Goal: Information Seeking & Learning: Learn about a topic

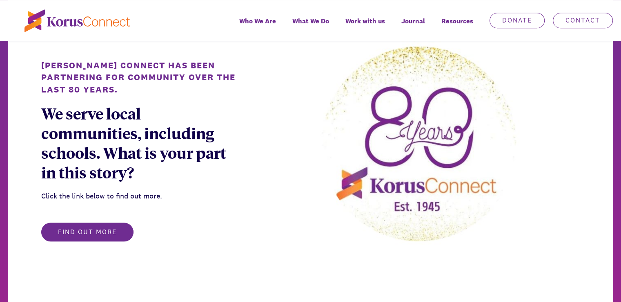
scroll to position [530, 0]
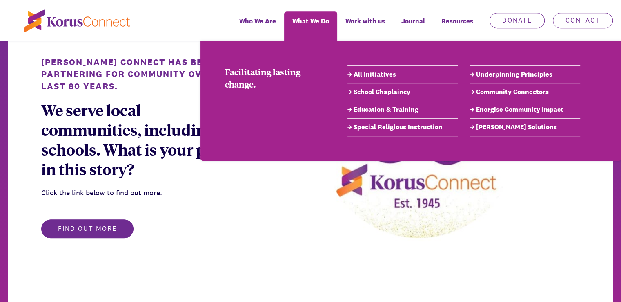
click at [370, 91] on link "School Chaplaincy" at bounding box center [403, 92] width 110 height 10
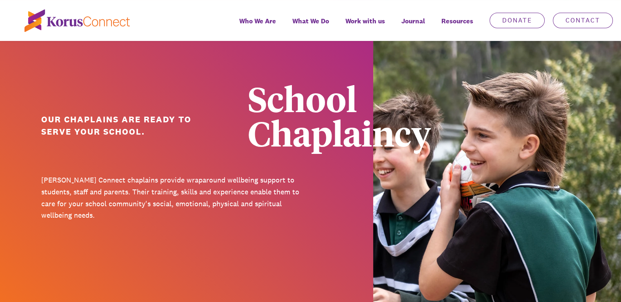
scroll to position [74, 0]
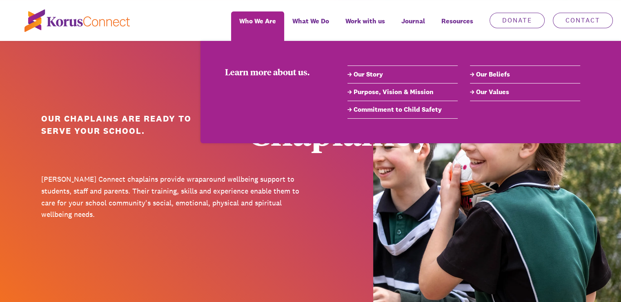
click at [358, 74] on link "Our Story" at bounding box center [403, 74] width 110 height 10
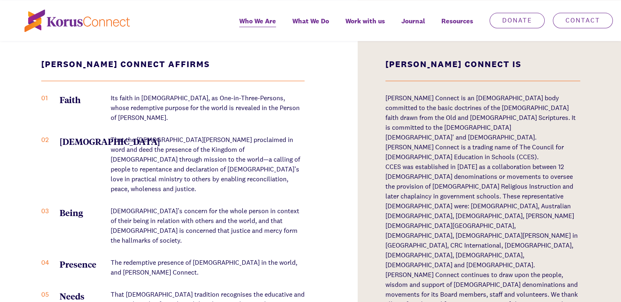
scroll to position [1064, 0]
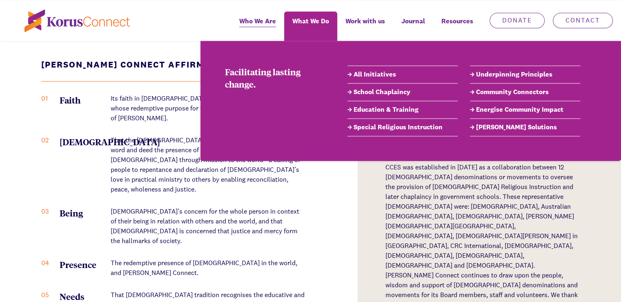
click at [375, 92] on link "School Chaplaincy" at bounding box center [403, 92] width 110 height 10
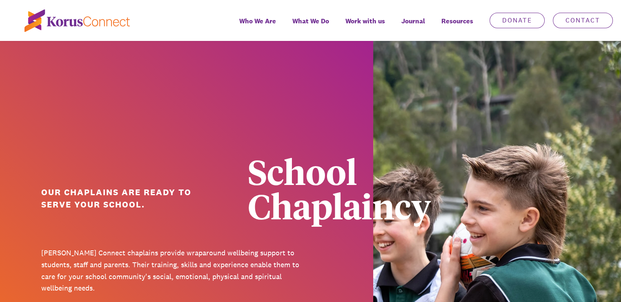
click at [375, 92] on img at bounding box center [434, 227] width 373 height 373
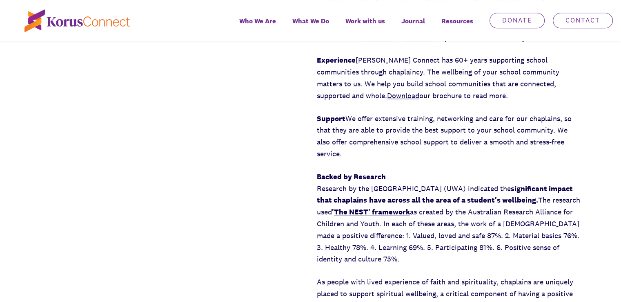
scroll to position [678, 0]
click at [387, 95] on link "Download" at bounding box center [403, 94] width 32 height 9
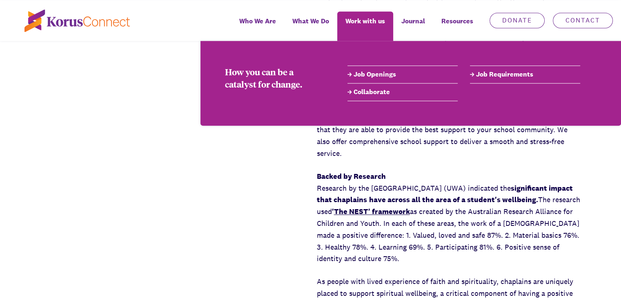
click at [371, 71] on link "Job Openings" at bounding box center [403, 74] width 110 height 10
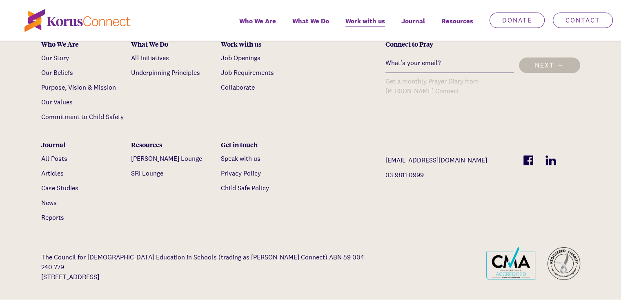
scroll to position [1716, 0]
